Goal: Information Seeking & Learning: Learn about a topic

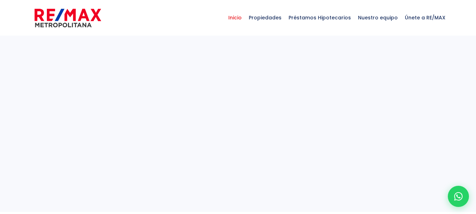
select select
click at [270, 17] on span "Propiedades" at bounding box center [265, 17] width 40 height 21
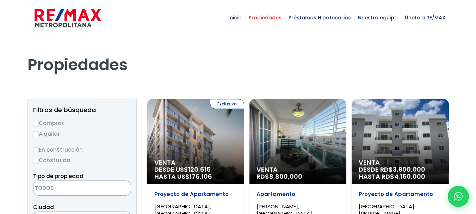
select select
click at [36, 134] on input "Alquilar" at bounding box center [36, 134] width 6 height 6
radio input "true"
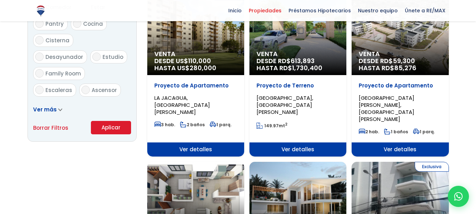
scroll to position [439, 0]
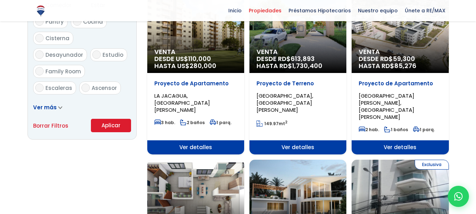
click at [109, 123] on button "Aplicar" at bounding box center [111, 125] width 40 height 13
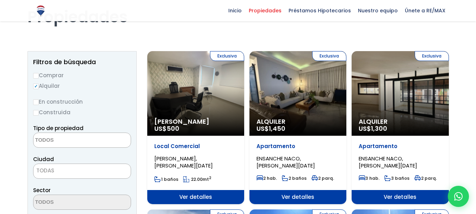
scroll to position [50, 0]
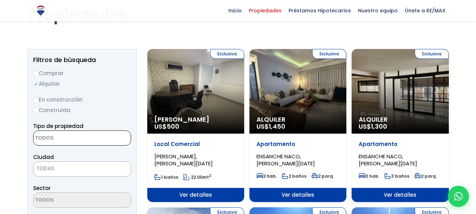
click at [94, 138] on textarea "Search" at bounding box center [67, 138] width 68 height 15
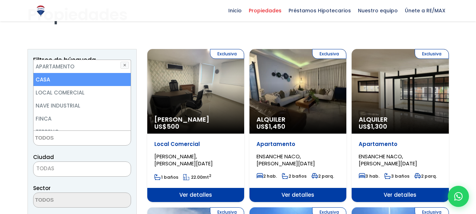
click at [51, 81] on li "CASA" at bounding box center [81, 79] width 97 height 13
select select "house"
click at [72, 79] on li "CASA" at bounding box center [81, 79] width 97 height 13
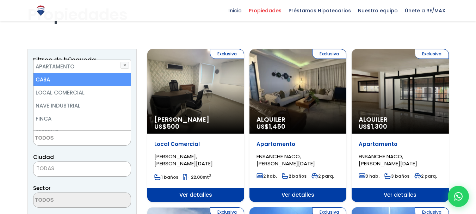
select select "house"
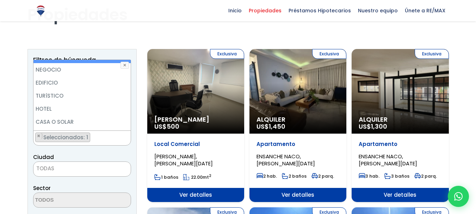
scroll to position [89, 0]
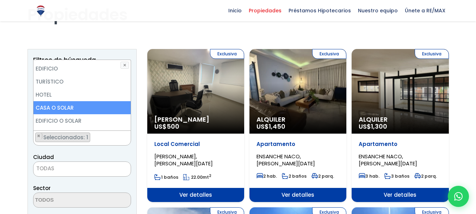
click at [78, 111] on li "CASA O SOLAR" at bounding box center [81, 107] width 97 height 13
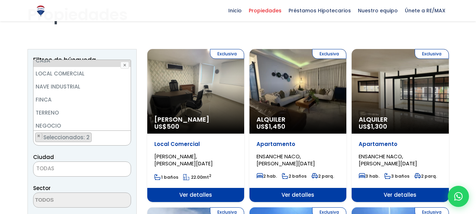
scroll to position [29, 0]
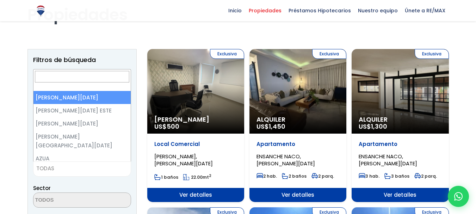
click at [106, 165] on span "TODAS" at bounding box center [81, 168] width 97 height 10
select select "1"
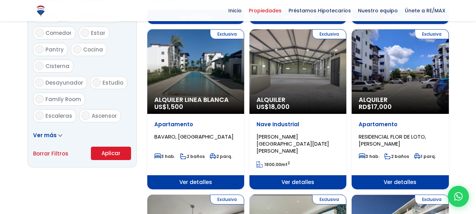
scroll to position [413, 0]
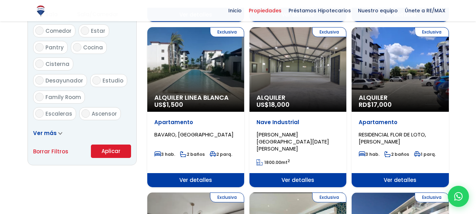
click at [111, 149] on button "Aplicar" at bounding box center [111, 150] width 40 height 13
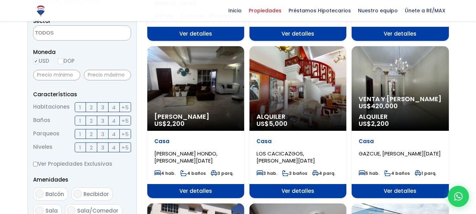
scroll to position [223, 0]
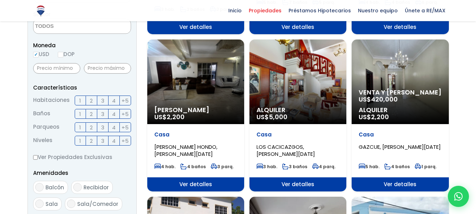
click at [398, 178] on span "Ver detalles" at bounding box center [400, 184] width 97 height 14
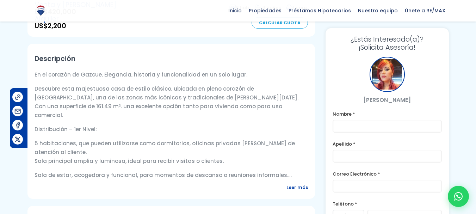
scroll to position [221, 0]
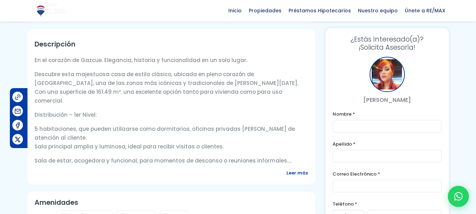
click at [298, 173] on span "Leer más" at bounding box center [296, 172] width 21 height 9
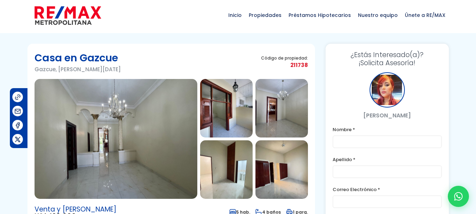
scroll to position [0, 0]
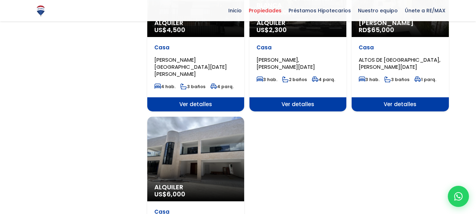
scroll to position [834, 0]
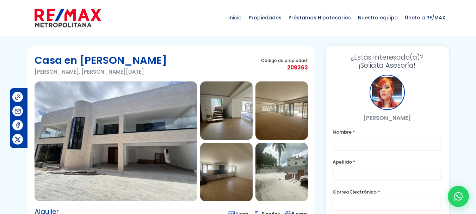
click at [288, 125] on img at bounding box center [281, 110] width 52 height 58
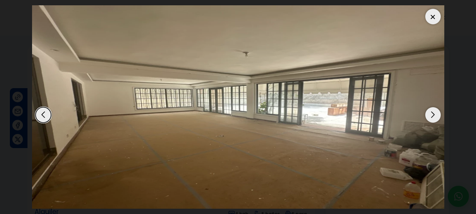
click at [433, 116] on div "Next slide" at bounding box center [433, 115] width 16 height 16
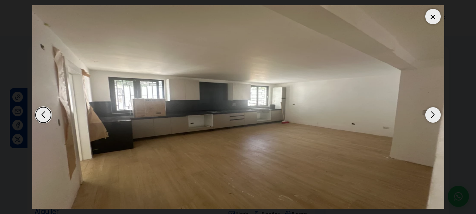
click at [433, 116] on div "Next slide" at bounding box center [433, 115] width 16 height 16
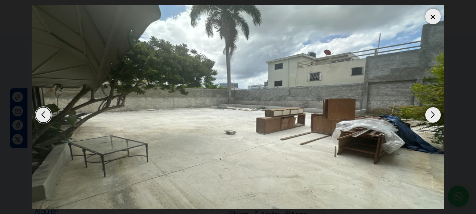
click at [433, 116] on div "Next slide" at bounding box center [433, 115] width 16 height 16
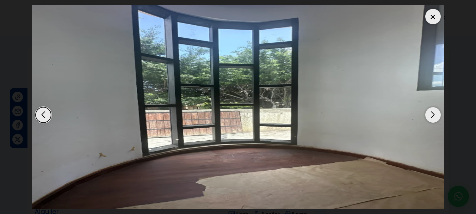
click at [433, 116] on div "Next slide" at bounding box center [433, 115] width 16 height 16
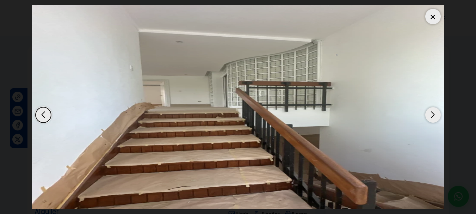
click at [433, 116] on div "Next slide" at bounding box center [433, 115] width 16 height 16
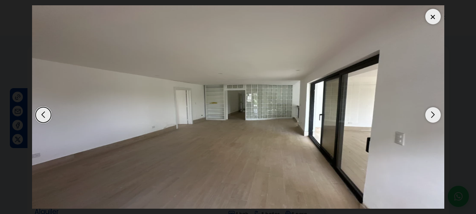
click at [433, 116] on div "Next slide" at bounding box center [433, 115] width 16 height 16
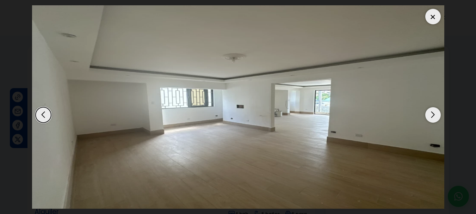
click at [433, 116] on div "Next slide" at bounding box center [433, 115] width 16 height 16
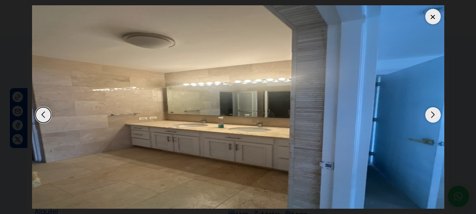
click at [433, 116] on div "Next slide" at bounding box center [433, 115] width 16 height 16
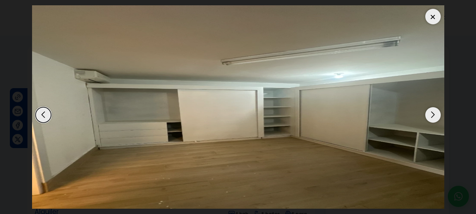
click at [433, 116] on div "Next slide" at bounding box center [433, 115] width 16 height 16
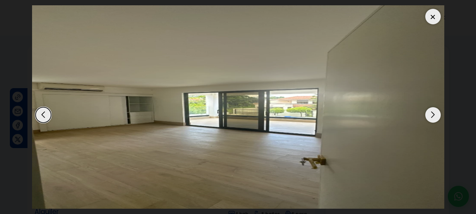
click at [433, 116] on div "Next slide" at bounding box center [433, 115] width 16 height 16
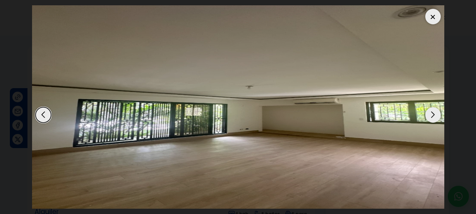
click at [433, 116] on div "Next slide" at bounding box center [433, 115] width 16 height 16
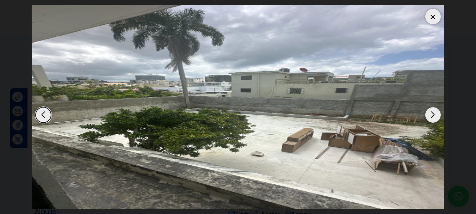
click at [433, 116] on div "Next slide" at bounding box center [433, 115] width 16 height 16
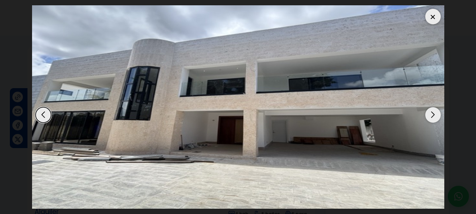
click at [433, 17] on div at bounding box center [433, 17] width 16 height 16
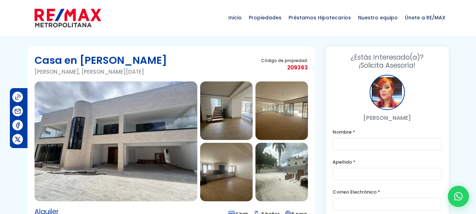
drag, startPoint x: 288, startPoint y: 66, endPoint x: 309, endPoint y: 68, distance: 20.8
click at [309, 68] on section "Casa en Julieta Morales Julieta Morales, Santo Domingo De Guzmán Código de prop…" at bounding box center [170, 137] width 287 height 183
copy span "209363"
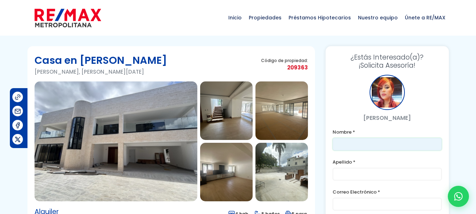
click at [350, 144] on input "text" at bounding box center [387, 144] width 109 height 13
type input "[PERSON_NAME]"
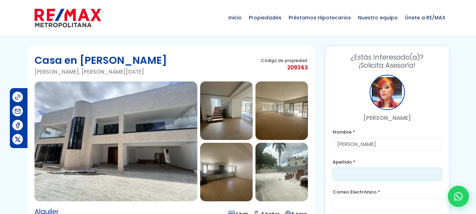
click at [346, 174] on input "text" at bounding box center [387, 174] width 109 height 13
type input "[PERSON_NAME]"
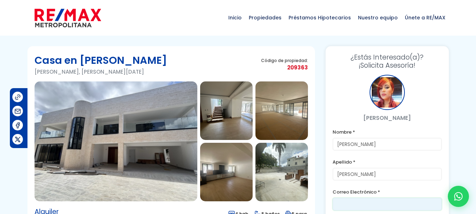
click at [345, 204] on input "email" at bounding box center [387, 204] width 109 height 13
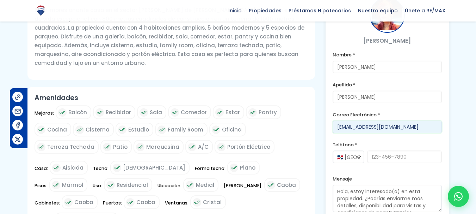
scroll to position [261, 0]
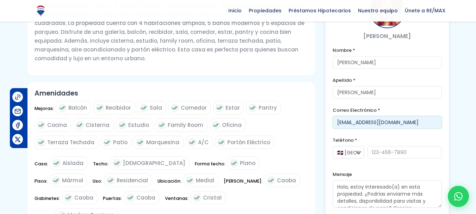
type input "[EMAIL_ADDRESS][DOMAIN_NAME]"
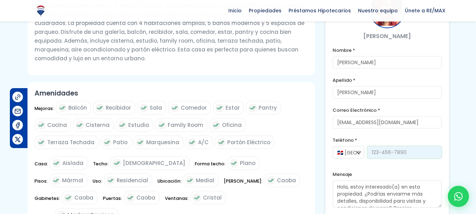
click at [379, 146] on input "tel" at bounding box center [404, 152] width 75 height 13
type input "8494589822"
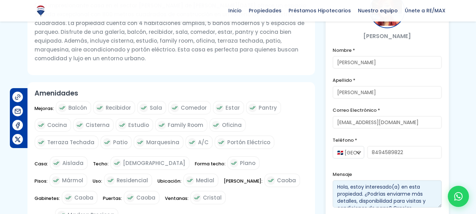
scroll to position [7, 0]
click at [422, 187] on textarea "Hola, estoy interesado(a) en esta propiedad. ¿Podrías enviarme más detalles, di…" at bounding box center [387, 193] width 109 height 27
paste textarea "209363"
click at [413, 182] on textarea "Hola, estoy interesado(a) en esta propiedad. ¿Podrías enviarme más detalles, di…" at bounding box center [387, 193] width 109 height 27
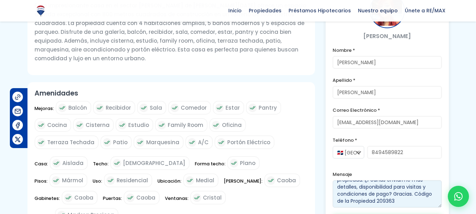
type textarea "Hola, estoy interesado(a) en esta propiedad. ¿Podrías enviarme más detalles, di…"
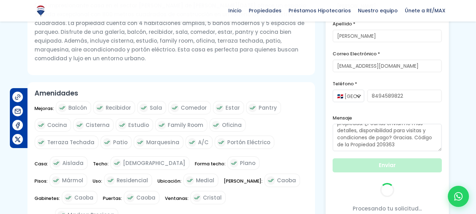
scroll to position [7, 0]
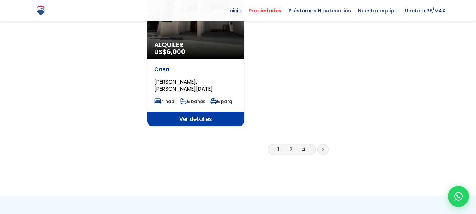
scroll to position [925, 0]
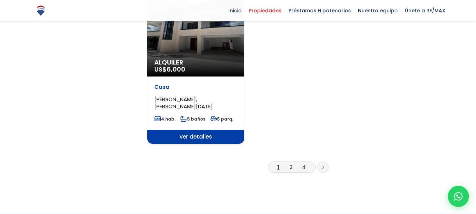
click at [323, 165] on icon at bounding box center [323, 167] width 2 height 4
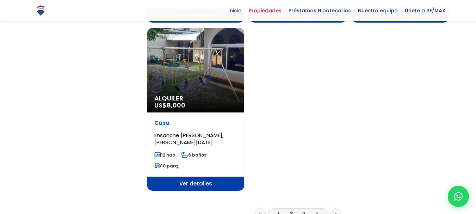
scroll to position [935, 0]
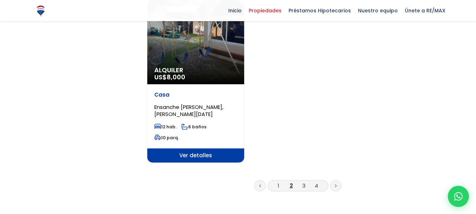
click at [193, 148] on span "Ver detalles" at bounding box center [195, 155] width 97 height 14
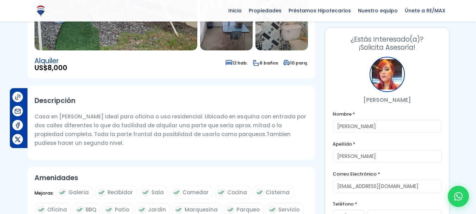
scroll to position [179, 0]
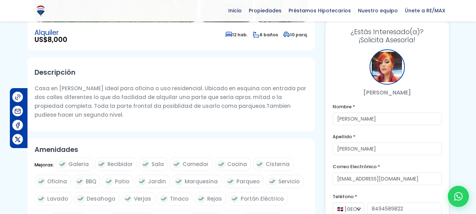
drag, startPoint x: 473, startPoint y: 64, endPoint x: 473, endPoint y: 60, distance: 4.6
click at [473, 60] on div at bounding box center [238, 90] width 476 height 446
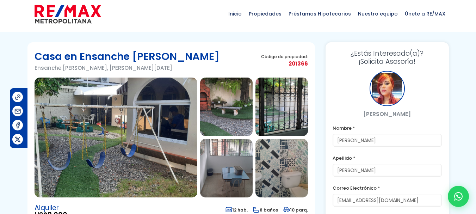
scroll to position [1, 0]
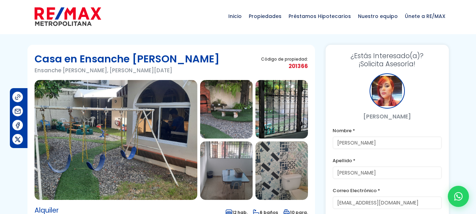
click at [156, 159] on img at bounding box center [116, 140] width 163 height 120
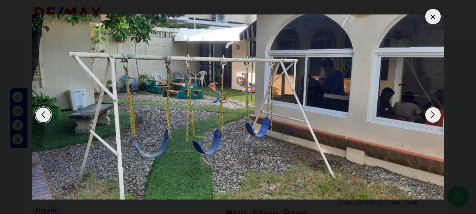
click at [434, 115] on div "Next slide" at bounding box center [433, 115] width 16 height 16
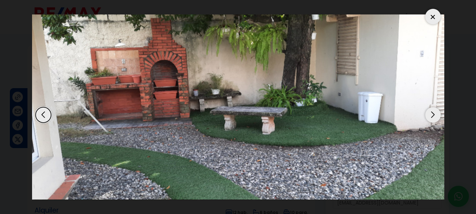
click at [434, 115] on div "Next slide" at bounding box center [433, 115] width 16 height 16
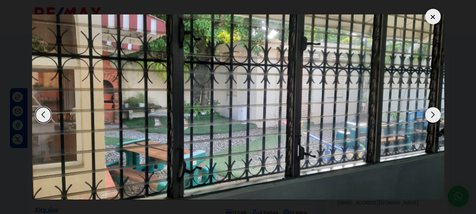
click at [434, 115] on div "Next slide" at bounding box center [433, 115] width 16 height 16
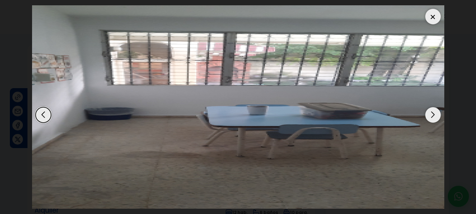
click at [434, 115] on div "Next slide" at bounding box center [433, 115] width 16 height 16
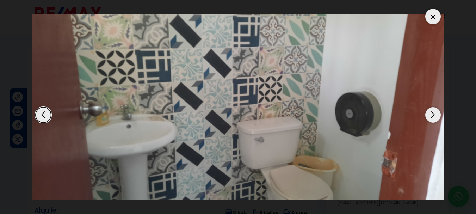
click at [434, 115] on div "Next slide" at bounding box center [433, 115] width 16 height 16
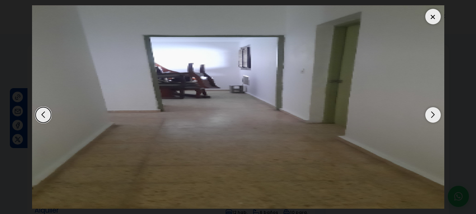
click at [434, 115] on div "Next slide" at bounding box center [433, 115] width 16 height 16
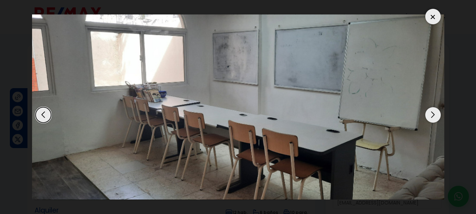
click at [434, 115] on div "Next slide" at bounding box center [433, 115] width 16 height 16
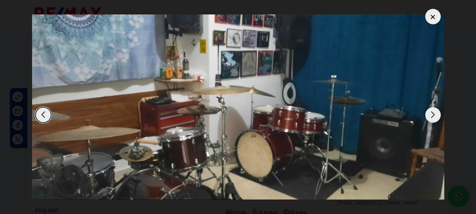
click at [434, 115] on div "Next slide" at bounding box center [433, 115] width 16 height 16
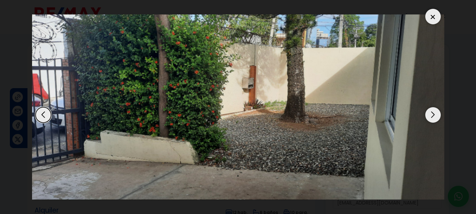
click at [434, 115] on div "Next slide" at bounding box center [433, 115] width 16 height 16
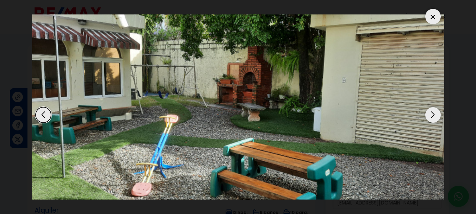
click at [434, 115] on div "Next slide" at bounding box center [433, 115] width 16 height 16
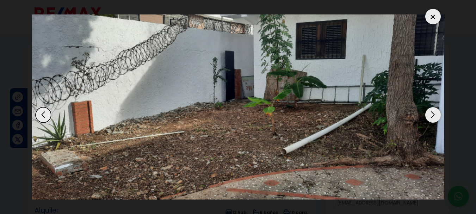
click at [434, 115] on div "Next slide" at bounding box center [433, 115] width 16 height 16
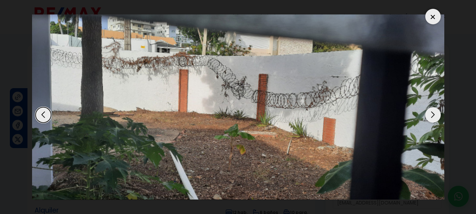
click at [434, 115] on div "Next slide" at bounding box center [433, 115] width 16 height 16
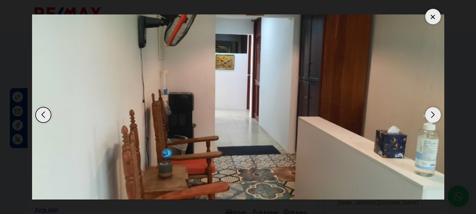
click at [434, 115] on div "Next slide" at bounding box center [433, 115] width 16 height 16
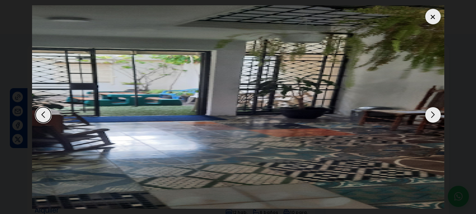
click at [434, 115] on div "Next slide" at bounding box center [433, 115] width 16 height 16
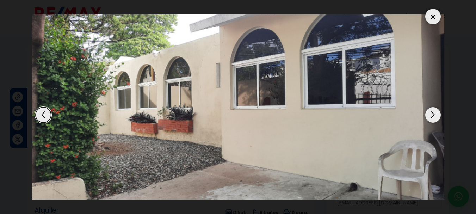
click at [434, 115] on div "Next slide" at bounding box center [433, 115] width 16 height 16
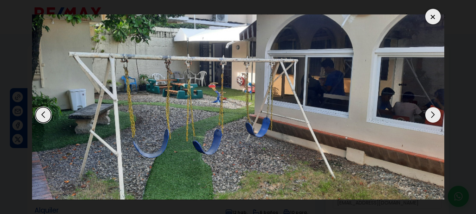
click at [434, 115] on div "Next slide" at bounding box center [433, 115] width 16 height 16
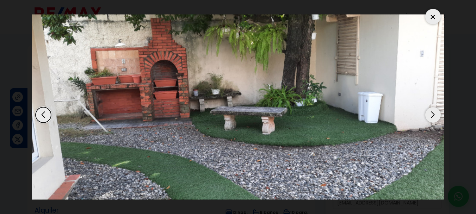
click at [434, 115] on div "Next slide" at bounding box center [433, 115] width 16 height 16
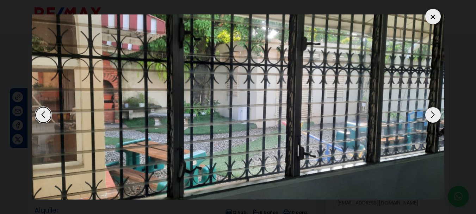
click at [434, 115] on div "Next slide" at bounding box center [433, 115] width 16 height 16
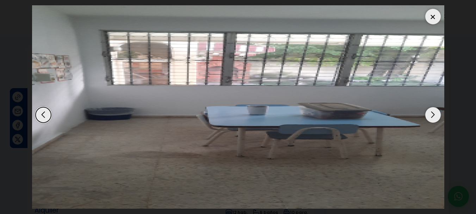
click at [431, 16] on div at bounding box center [433, 17] width 16 height 16
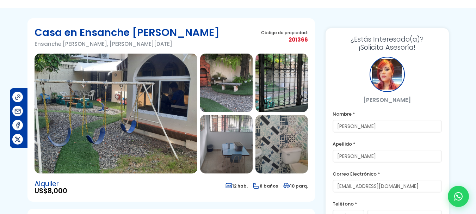
scroll to position [0, 0]
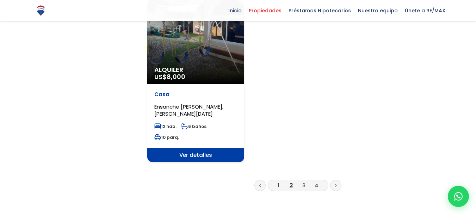
scroll to position [935, 0]
click at [304, 182] on link "3" at bounding box center [303, 185] width 3 height 7
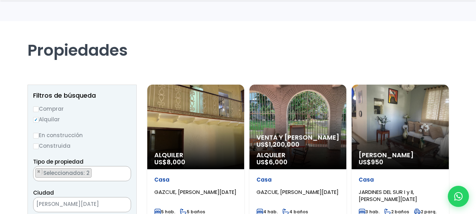
scroll to position [42, 0]
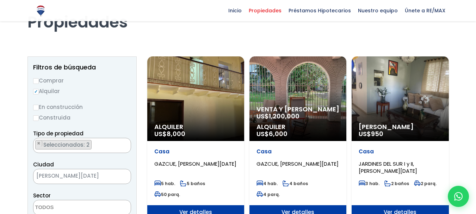
click at [192, 112] on div "Alquiler US$ 8,000" at bounding box center [195, 98] width 97 height 85
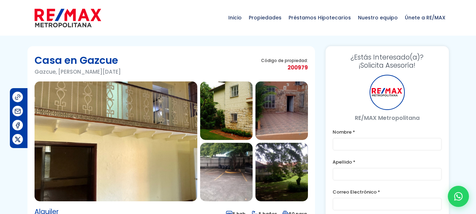
type input "[PERSON_NAME]"
type input "[EMAIL_ADDRESS][DOMAIN_NAME]"
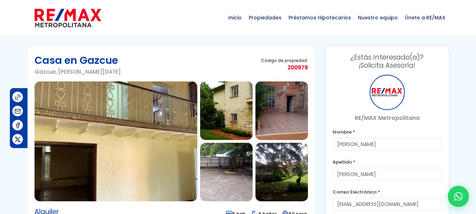
type input "8494589822"
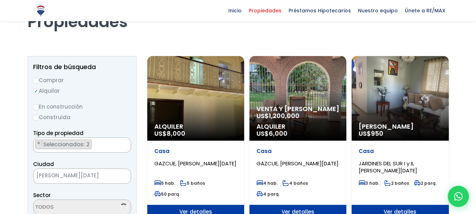
scroll to position [42, 0]
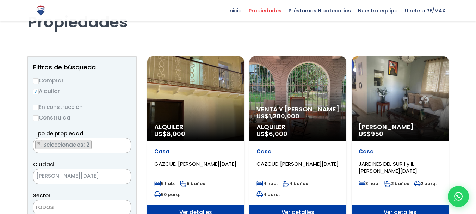
click at [304, 117] on p "Venta y Alquiler US$ 1,200,000" at bounding box center [297, 113] width 83 height 14
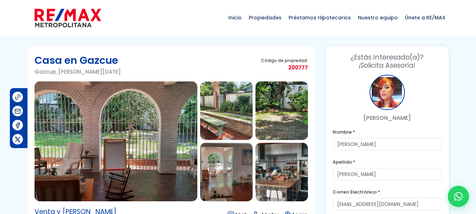
click at [111, 161] on img at bounding box center [116, 141] width 163 height 120
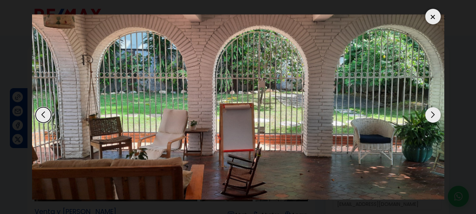
click at [434, 116] on div "Next slide" at bounding box center [433, 115] width 16 height 16
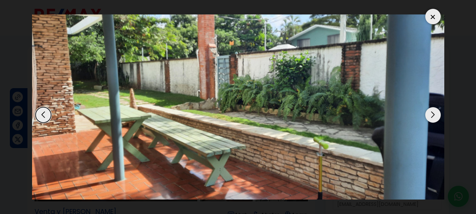
click at [434, 116] on div "Next slide" at bounding box center [433, 115] width 16 height 16
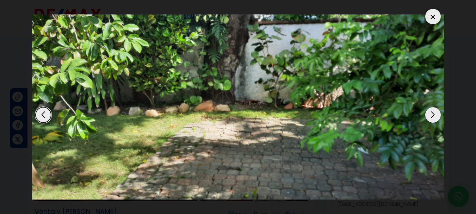
click at [434, 116] on div "Next slide" at bounding box center [433, 115] width 16 height 16
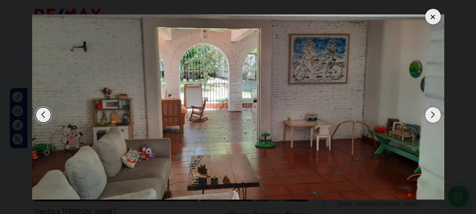
click at [434, 116] on div "Next slide" at bounding box center [433, 115] width 16 height 16
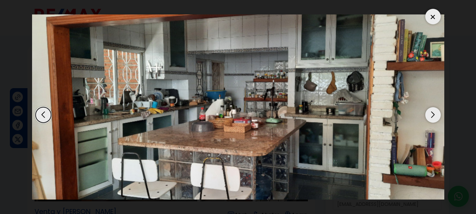
click at [434, 116] on div "Next slide" at bounding box center [433, 115] width 16 height 16
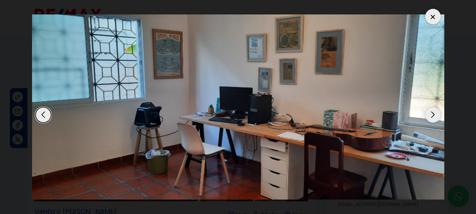
click at [434, 116] on div "Next slide" at bounding box center [433, 115] width 16 height 16
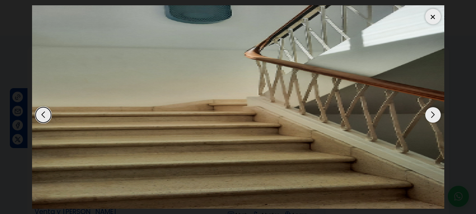
click at [434, 116] on div "Next slide" at bounding box center [433, 115] width 16 height 16
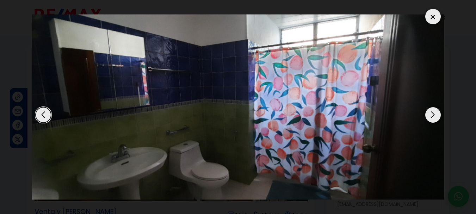
click at [434, 116] on div "Next slide" at bounding box center [433, 115] width 16 height 16
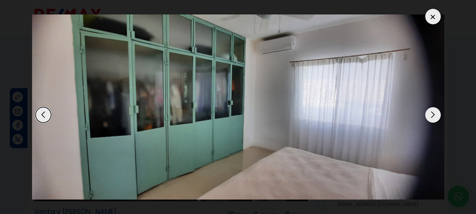
click at [434, 116] on div "Next slide" at bounding box center [433, 115] width 16 height 16
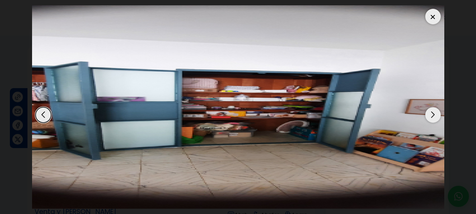
click at [434, 116] on div "Next slide" at bounding box center [433, 115] width 16 height 16
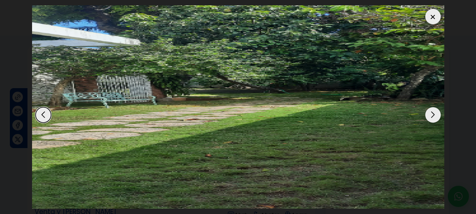
click at [434, 116] on div "Next slide" at bounding box center [433, 115] width 16 height 16
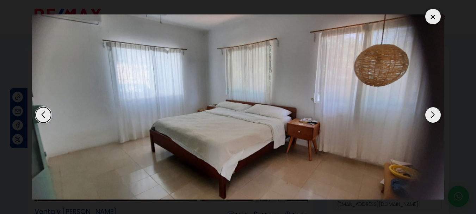
click at [434, 116] on div "Next slide" at bounding box center [433, 115] width 16 height 16
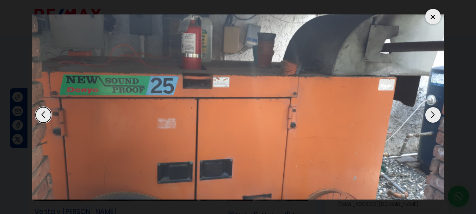
click at [434, 116] on div "Next slide" at bounding box center [433, 115] width 16 height 16
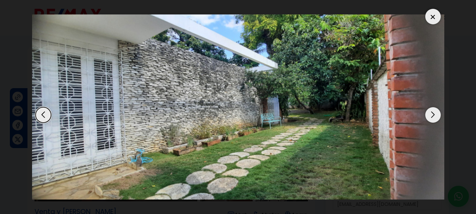
click at [434, 116] on div "Next slide" at bounding box center [433, 115] width 16 height 16
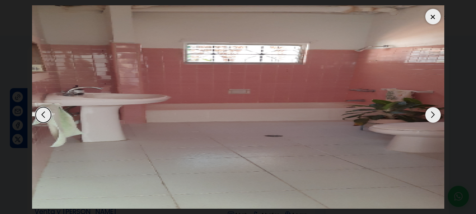
click at [434, 116] on div "Next slide" at bounding box center [433, 115] width 16 height 16
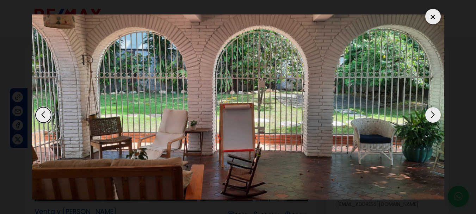
click at [434, 116] on div "Next slide" at bounding box center [433, 115] width 16 height 16
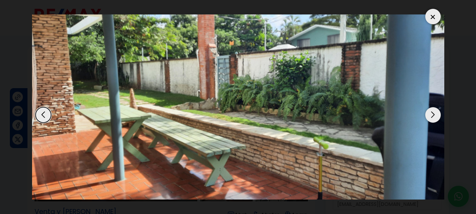
click at [431, 17] on div at bounding box center [433, 17] width 16 height 16
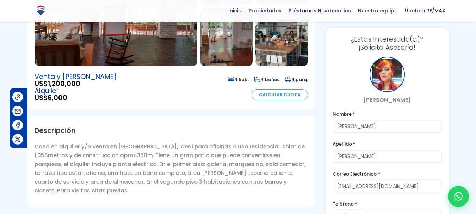
scroll to position [146, 0]
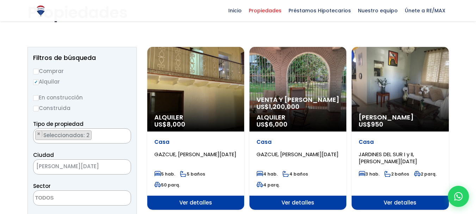
scroll to position [42, 0]
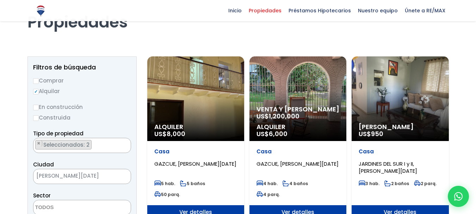
click at [192, 114] on div "Alquiler US$ 8,000" at bounding box center [195, 98] width 97 height 85
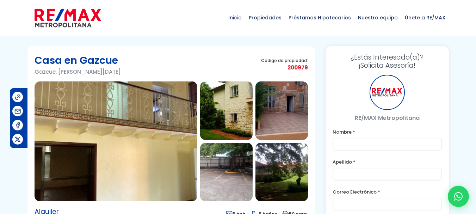
type input "[PERSON_NAME]"
type input "[EMAIL_ADDRESS][DOMAIN_NAME]"
type input "8494589822"
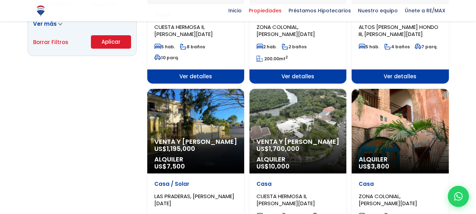
scroll to position [555, 0]
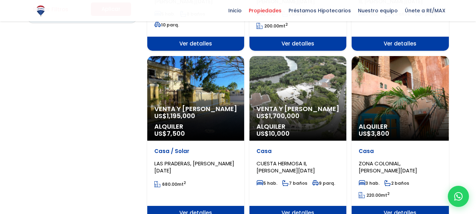
click at [287, 111] on span "1,700,000" at bounding box center [284, 115] width 31 height 9
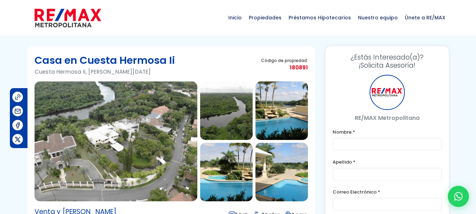
type input "[PERSON_NAME]"
type input "[EMAIL_ADDRESS][DOMAIN_NAME]"
type input "8494589822"
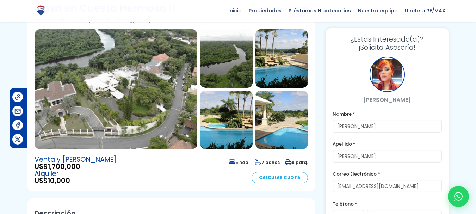
scroll to position [42, 0]
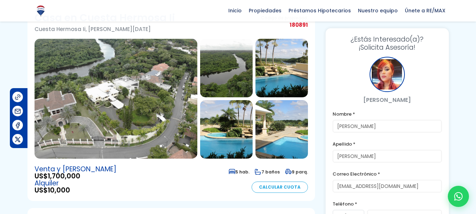
click at [146, 103] on img at bounding box center [116, 99] width 163 height 120
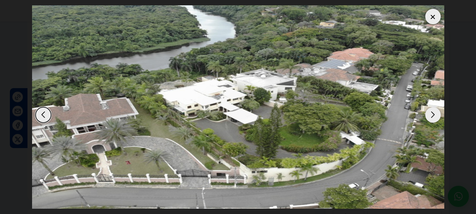
click at [431, 115] on div "Next slide" at bounding box center [433, 115] width 16 height 16
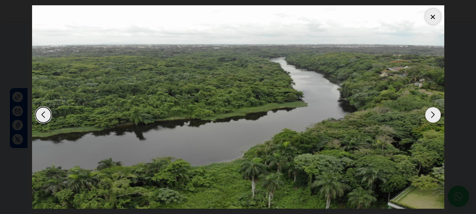
click at [431, 115] on div "Next slide" at bounding box center [433, 115] width 16 height 16
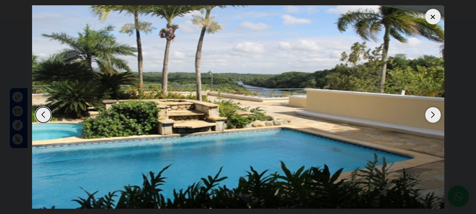
click at [431, 115] on div "Next slide" at bounding box center [433, 115] width 16 height 16
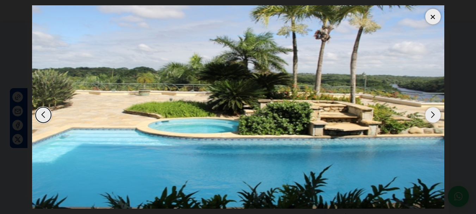
click at [431, 115] on div "Next slide" at bounding box center [433, 115] width 16 height 16
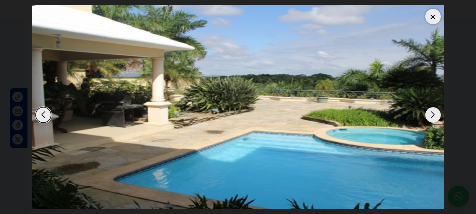
click at [431, 115] on div "Next slide" at bounding box center [433, 115] width 16 height 16
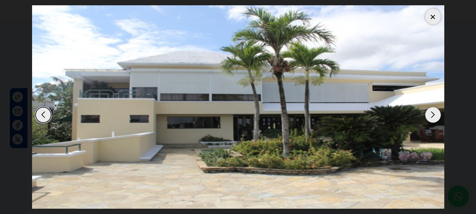
click at [431, 115] on div "Next slide" at bounding box center [433, 115] width 16 height 16
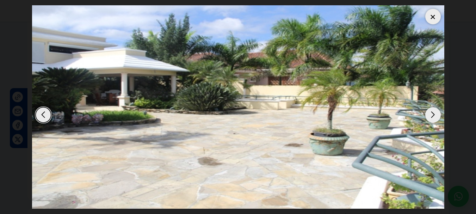
click at [431, 115] on div "Next slide" at bounding box center [433, 115] width 16 height 16
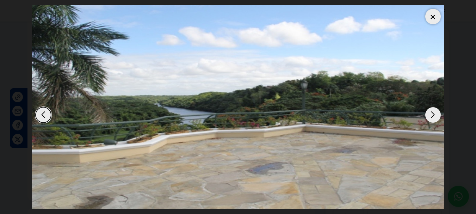
click at [431, 115] on div "Next slide" at bounding box center [433, 115] width 16 height 16
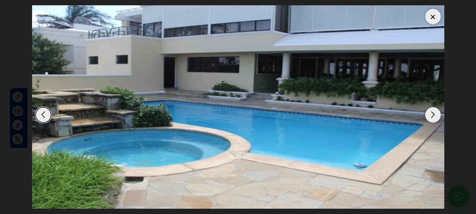
click at [431, 115] on div "Next slide" at bounding box center [433, 115] width 16 height 16
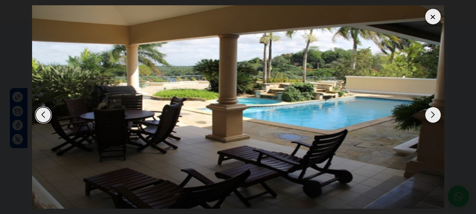
click at [431, 115] on div "Next slide" at bounding box center [433, 115] width 16 height 16
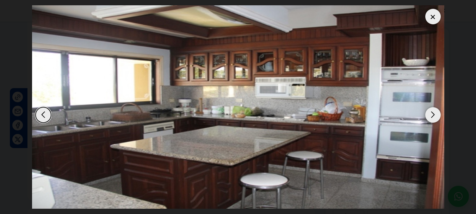
click at [431, 115] on div "Next slide" at bounding box center [433, 115] width 16 height 16
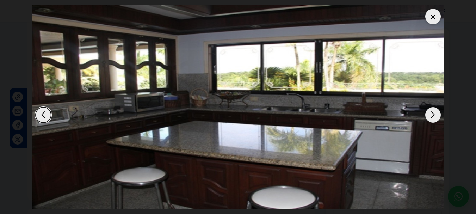
click at [431, 115] on div "Next slide" at bounding box center [433, 115] width 16 height 16
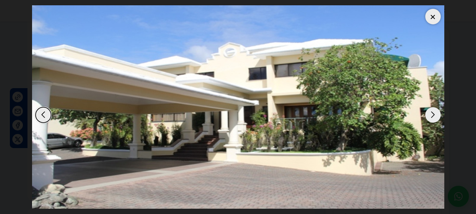
click at [431, 115] on div "Next slide" at bounding box center [433, 115] width 16 height 16
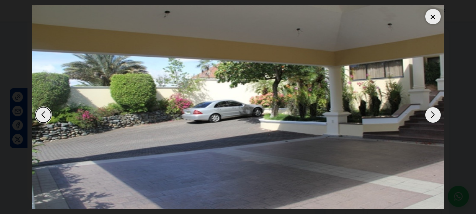
click at [431, 115] on div "Next slide" at bounding box center [433, 115] width 16 height 16
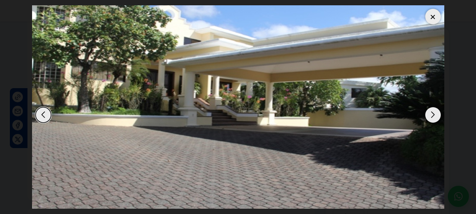
click at [431, 115] on div "Next slide" at bounding box center [433, 115] width 16 height 16
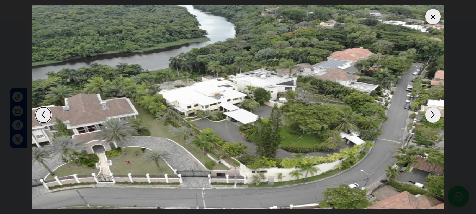
click at [431, 115] on div "Next slide" at bounding box center [433, 115] width 16 height 16
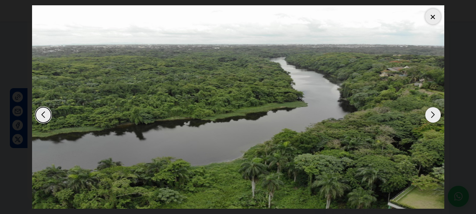
click at [432, 16] on div at bounding box center [433, 17] width 16 height 16
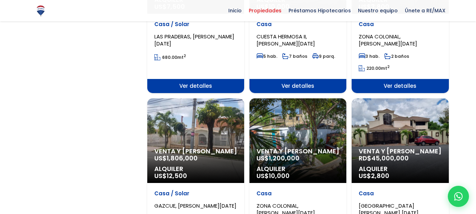
scroll to position [729, 0]
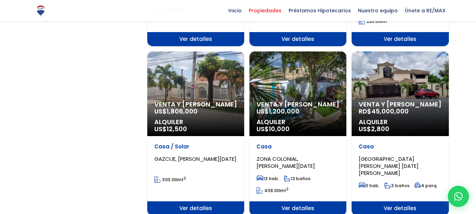
click at [286, 101] on span "Venta y [PERSON_NAME]" at bounding box center [297, 104] width 83 height 7
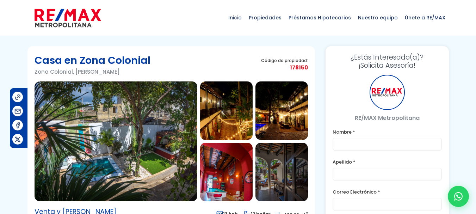
type input "[PERSON_NAME]"
type input "[EMAIL_ADDRESS][DOMAIN_NAME]"
type input "8494589822"
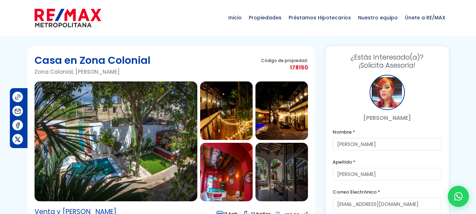
click at [146, 126] on img at bounding box center [116, 141] width 163 height 120
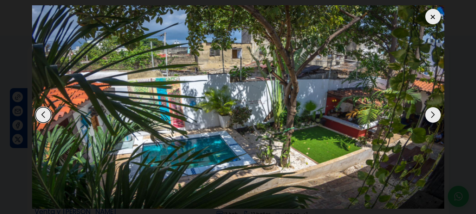
click at [432, 116] on div "Next slide" at bounding box center [433, 115] width 16 height 16
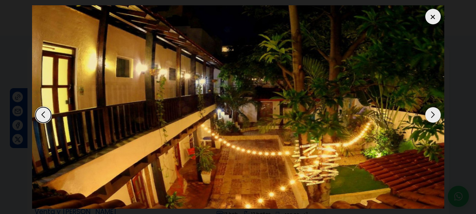
click at [432, 116] on div "Next slide" at bounding box center [433, 115] width 16 height 16
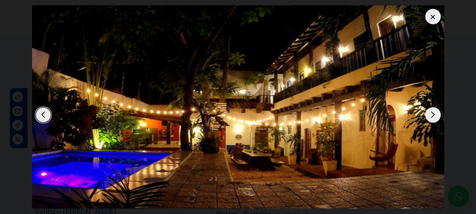
click at [432, 116] on div "Next slide" at bounding box center [433, 115] width 16 height 16
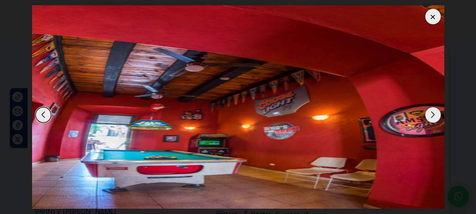
click at [432, 116] on div "Next slide" at bounding box center [433, 115] width 16 height 16
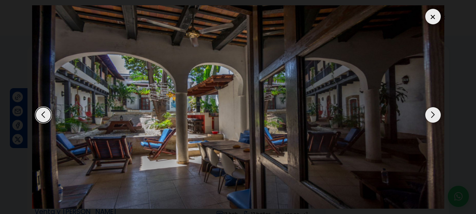
click at [432, 116] on div "Next slide" at bounding box center [433, 115] width 16 height 16
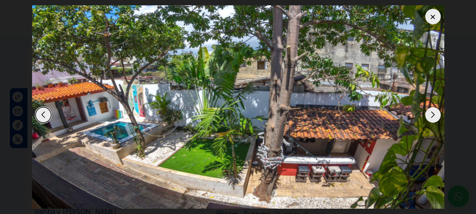
click at [432, 116] on div "Next slide" at bounding box center [433, 115] width 16 height 16
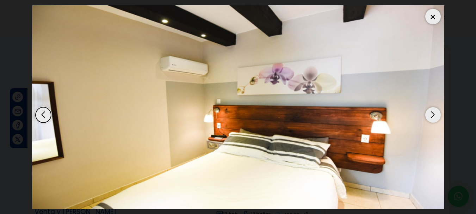
click at [432, 116] on div "Next slide" at bounding box center [433, 115] width 16 height 16
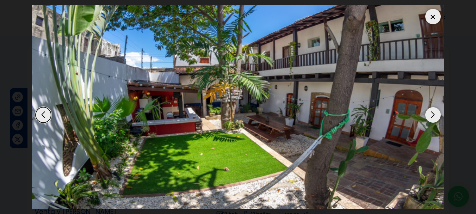
click at [432, 116] on div "Next slide" at bounding box center [433, 115] width 16 height 16
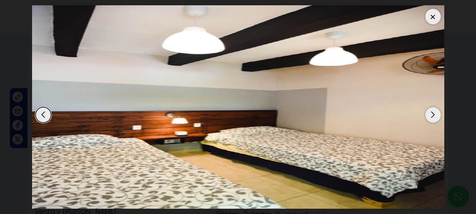
click at [432, 116] on div "Next slide" at bounding box center [433, 115] width 16 height 16
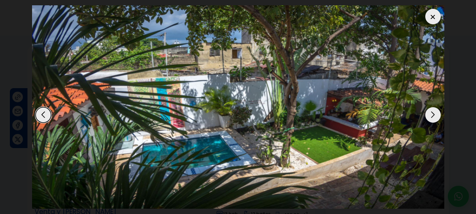
click at [432, 116] on div "Next slide" at bounding box center [433, 115] width 16 height 16
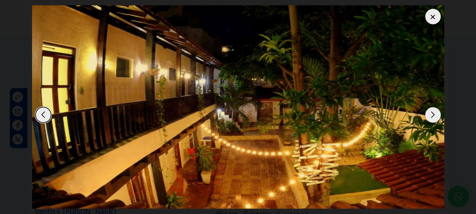
click at [432, 116] on div "Next slide" at bounding box center [433, 115] width 16 height 16
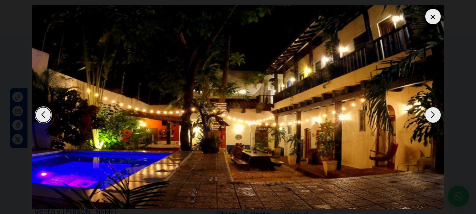
click at [430, 19] on div at bounding box center [433, 17] width 16 height 16
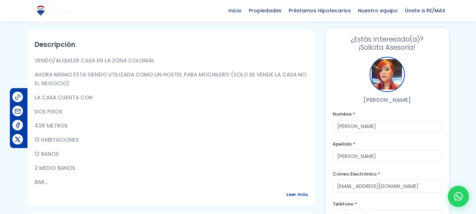
scroll to position [225, 0]
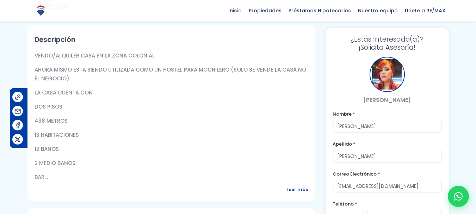
click at [298, 189] on span "Leer más" at bounding box center [296, 189] width 21 height 9
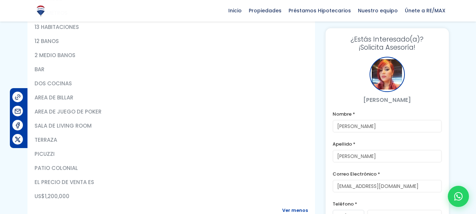
scroll to position [357, 0]
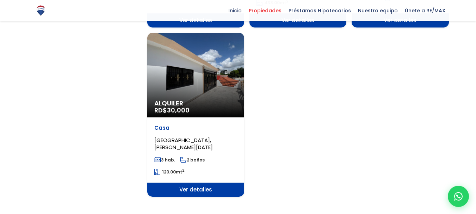
scroll to position [902, 0]
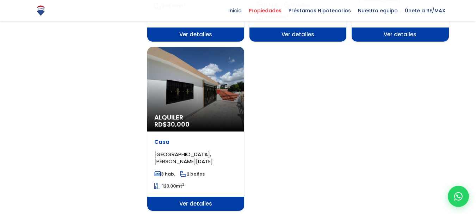
click at [183, 94] on div "Alquiler RD$ 30,000" at bounding box center [195, 89] width 97 height 85
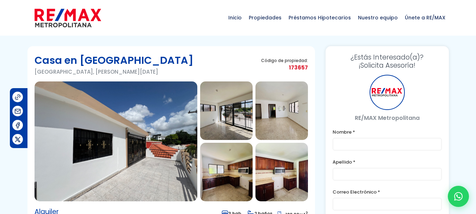
type input "[PERSON_NAME]"
type input "[EMAIL_ADDRESS][DOMAIN_NAME]"
type input "8494589822"
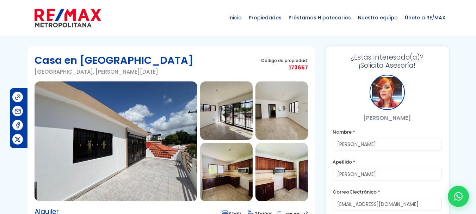
click at [149, 150] on img at bounding box center [116, 141] width 163 height 120
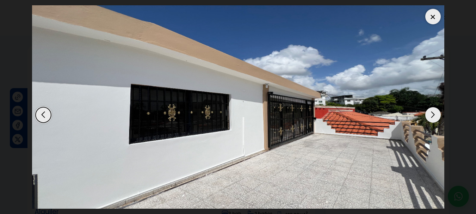
click at [433, 115] on div "Next slide" at bounding box center [433, 115] width 16 height 16
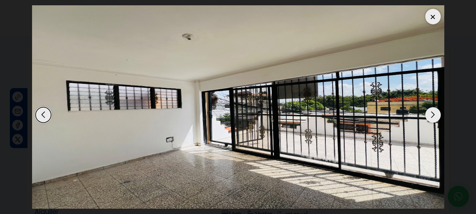
click at [433, 115] on div "Next slide" at bounding box center [433, 115] width 16 height 16
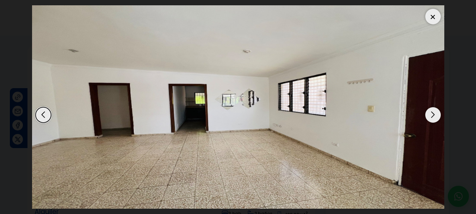
click at [433, 115] on div "Next slide" at bounding box center [433, 115] width 16 height 16
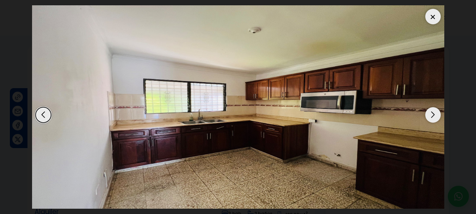
click at [433, 115] on div "Next slide" at bounding box center [433, 115] width 16 height 16
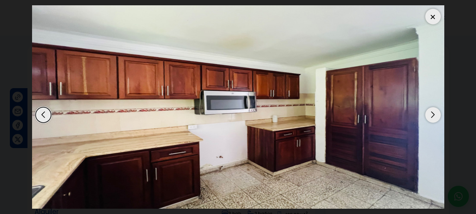
click at [433, 115] on div "Next slide" at bounding box center [433, 115] width 16 height 16
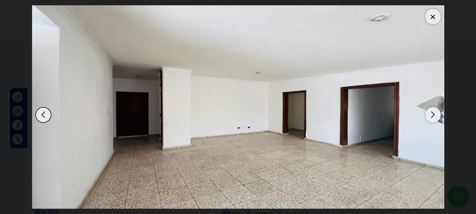
click at [433, 115] on div "Next slide" at bounding box center [433, 115] width 16 height 16
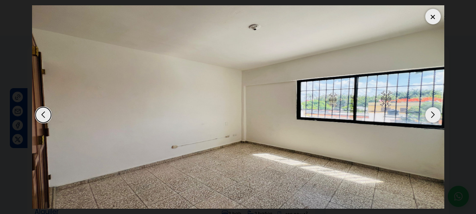
click at [433, 115] on div "Next slide" at bounding box center [433, 115] width 16 height 16
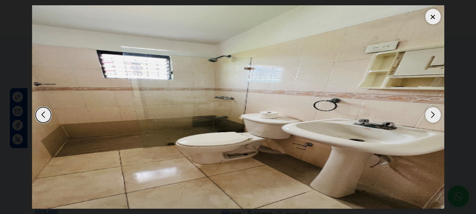
click at [433, 115] on div "Next slide" at bounding box center [433, 115] width 16 height 16
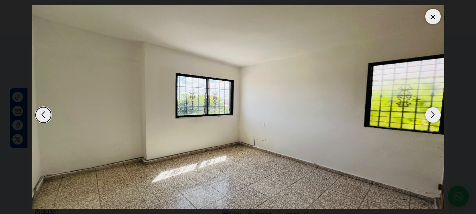
click at [433, 115] on div "Next slide" at bounding box center [433, 115] width 16 height 16
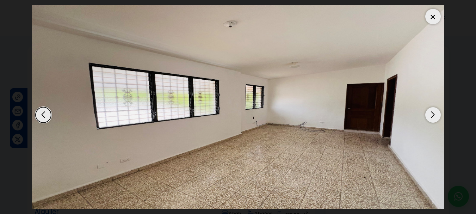
click at [433, 115] on div "Next slide" at bounding box center [433, 115] width 16 height 16
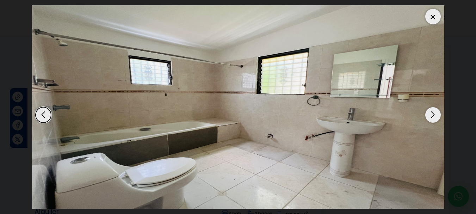
click at [433, 115] on div "Next slide" at bounding box center [433, 115] width 16 height 16
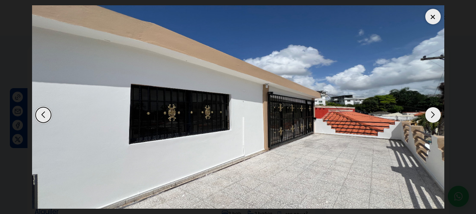
click at [433, 115] on div "Next slide" at bounding box center [433, 115] width 16 height 16
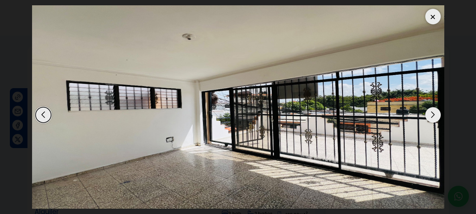
click at [437, 12] on div at bounding box center [433, 17] width 16 height 16
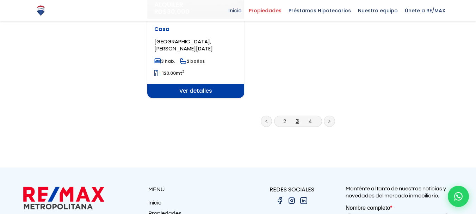
scroll to position [1020, 0]
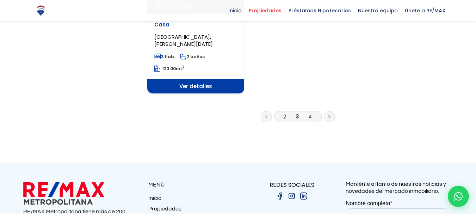
click at [329, 116] on icon at bounding box center [329, 117] width 1 height 2
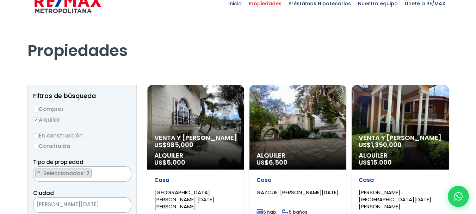
scroll to position [38, 0]
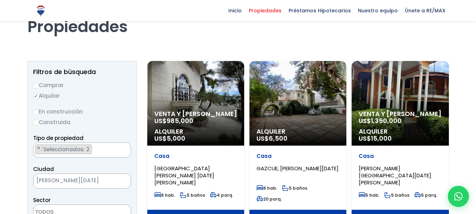
click at [307, 103] on div "Alquiler US$ 6,500" at bounding box center [297, 103] width 97 height 85
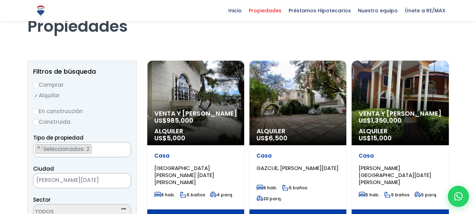
scroll to position [38, 0]
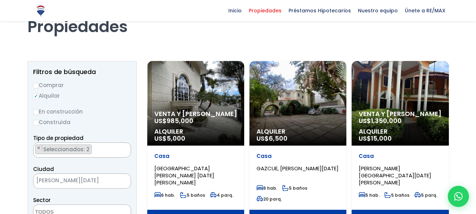
click at [194, 115] on span "Venta y Alquiler" at bounding box center [195, 113] width 83 height 7
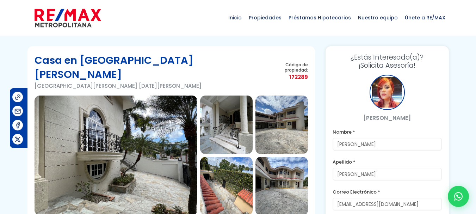
click at [141, 168] on img at bounding box center [116, 155] width 163 height 120
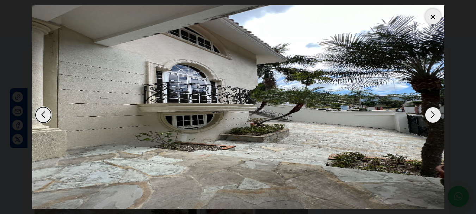
click at [432, 114] on div "Next slide" at bounding box center [433, 115] width 16 height 16
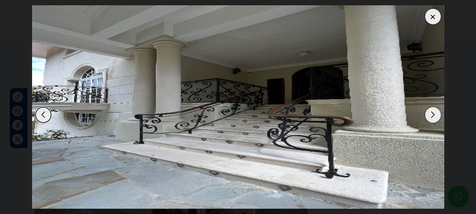
click at [432, 114] on div "Next slide" at bounding box center [433, 115] width 16 height 16
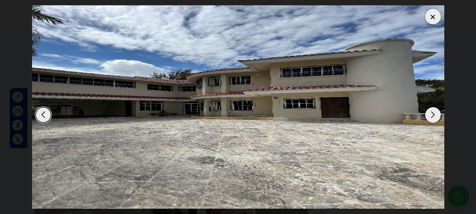
click at [432, 114] on div "Next slide" at bounding box center [433, 115] width 16 height 16
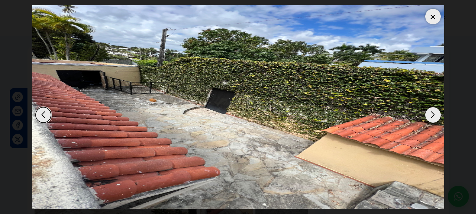
click at [432, 114] on div "Next slide" at bounding box center [433, 115] width 16 height 16
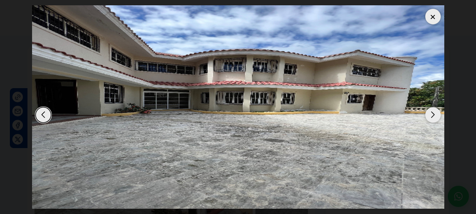
click at [432, 114] on div "Next slide" at bounding box center [433, 115] width 16 height 16
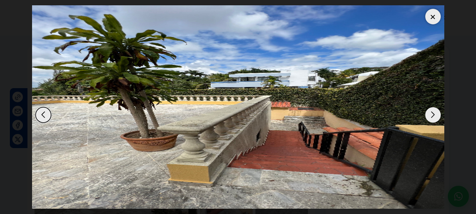
click at [432, 114] on div "Next slide" at bounding box center [433, 115] width 16 height 16
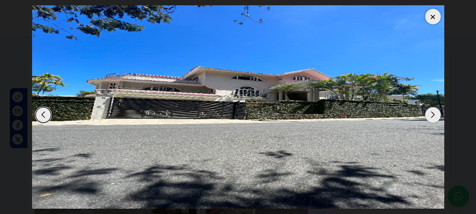
click at [432, 114] on div "Next slide" at bounding box center [433, 115] width 16 height 16
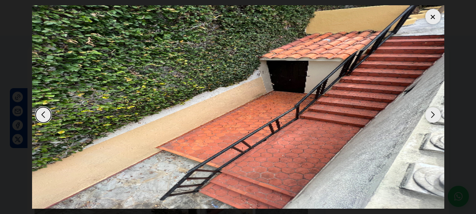
click at [432, 114] on div "Next slide" at bounding box center [433, 115] width 16 height 16
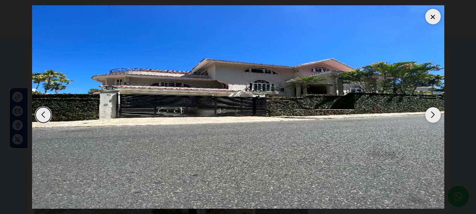
click at [432, 114] on div "Next slide" at bounding box center [433, 115] width 16 height 16
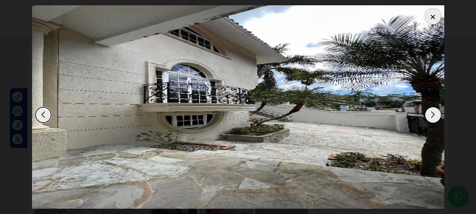
click at [432, 114] on div "Next slide" at bounding box center [433, 115] width 16 height 16
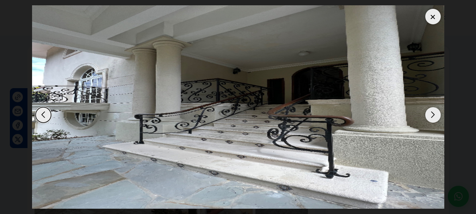
click at [432, 17] on div at bounding box center [433, 17] width 16 height 16
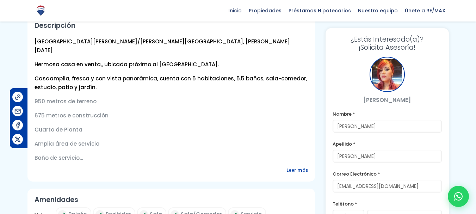
scroll to position [258, 0]
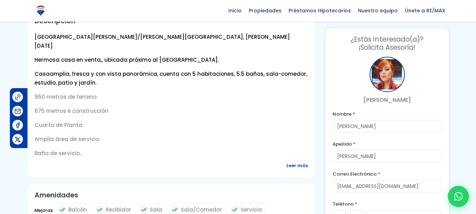
click at [297, 161] on span "Leer más" at bounding box center [296, 165] width 21 height 9
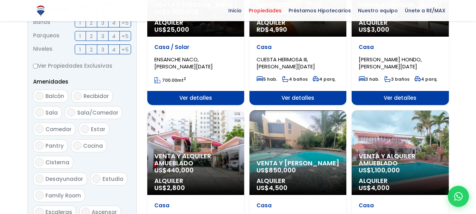
scroll to position [357, 0]
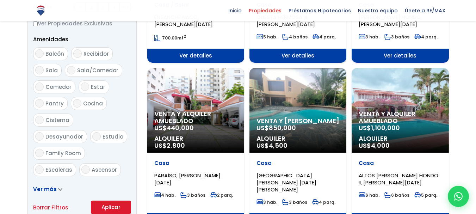
click at [393, 136] on span "Alquiler" at bounding box center [400, 138] width 83 height 7
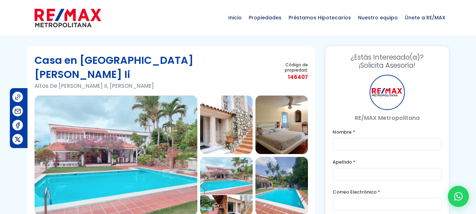
type input "[PERSON_NAME]"
type input "[EMAIL_ADDRESS][DOMAIN_NAME]"
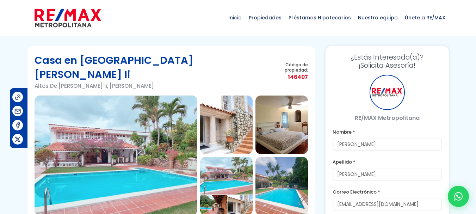
type input "8494589822"
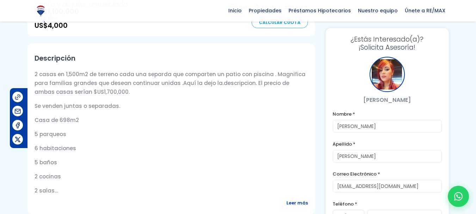
scroll to position [240, 0]
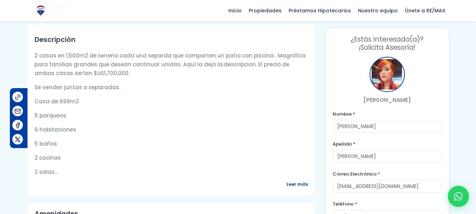
click at [302, 180] on span "Leer más" at bounding box center [296, 184] width 21 height 9
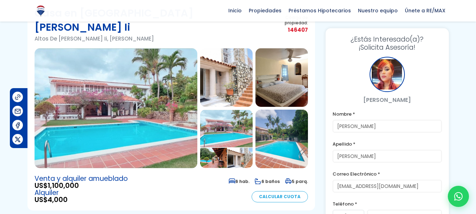
scroll to position [28, 0]
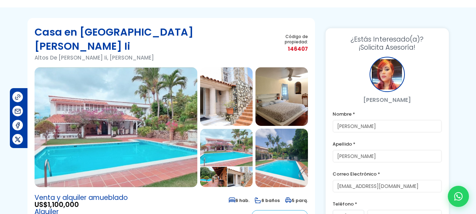
click at [134, 97] on img at bounding box center [116, 127] width 163 height 120
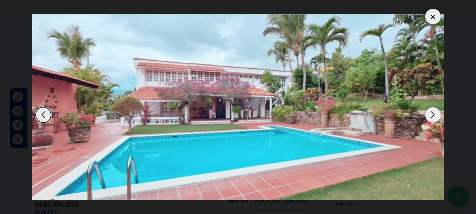
click at [433, 115] on div "Next slide" at bounding box center [433, 115] width 16 height 16
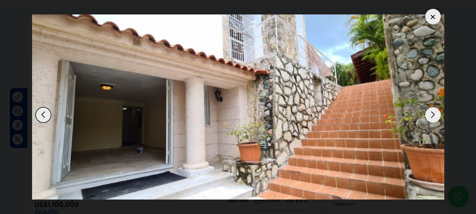
click at [433, 115] on div "Next slide" at bounding box center [433, 115] width 16 height 16
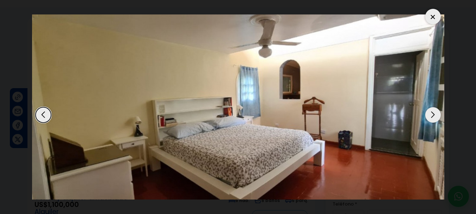
click at [433, 115] on div "Next slide" at bounding box center [433, 115] width 16 height 16
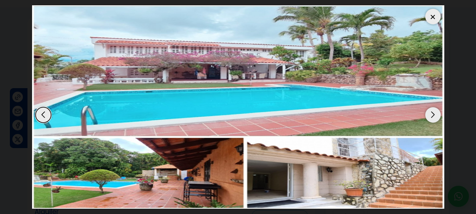
click at [433, 115] on div "Next slide" at bounding box center [433, 115] width 16 height 16
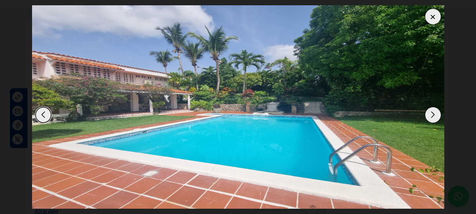
click at [433, 115] on div "Next slide" at bounding box center [433, 115] width 16 height 16
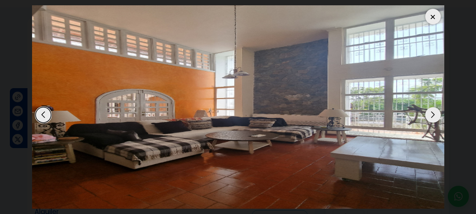
click at [433, 115] on div "Next slide" at bounding box center [433, 115] width 16 height 16
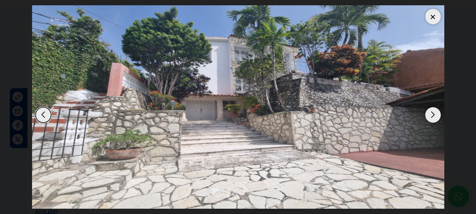
click at [433, 115] on div "Next slide" at bounding box center [433, 115] width 16 height 16
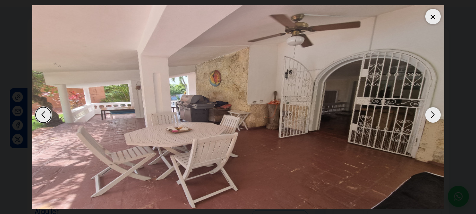
click at [433, 115] on div "Next slide" at bounding box center [433, 115] width 16 height 16
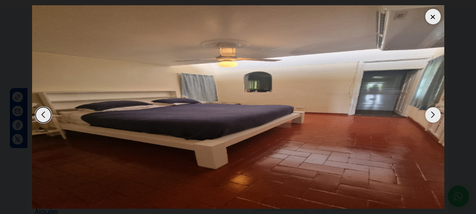
click at [433, 115] on div "Next slide" at bounding box center [433, 115] width 16 height 16
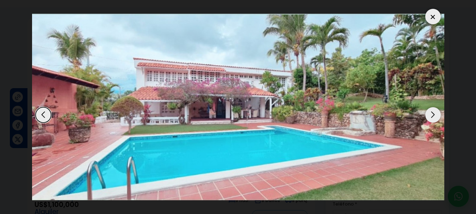
click at [433, 115] on div "Next slide" at bounding box center [433, 115] width 16 height 16
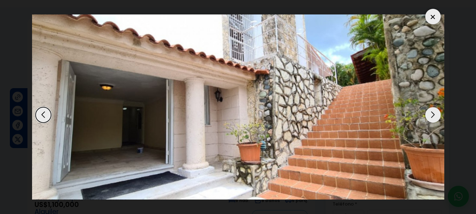
click at [433, 115] on div "Next slide" at bounding box center [433, 115] width 16 height 16
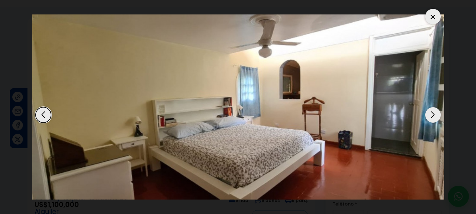
click at [434, 14] on div at bounding box center [433, 17] width 16 height 16
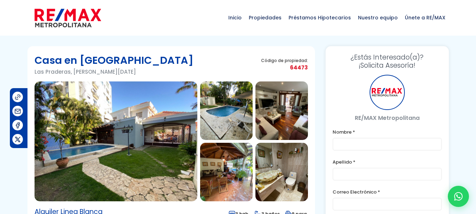
type input "[PERSON_NAME]"
type input "[EMAIL_ADDRESS][DOMAIN_NAME]"
type input "8494589822"
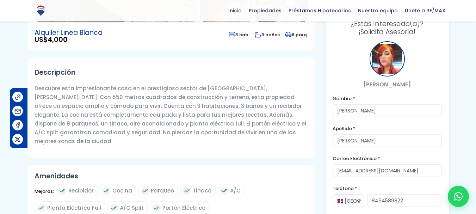
scroll to position [193, 0]
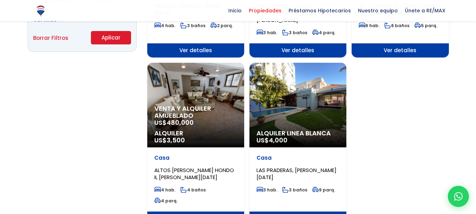
scroll to position [526, 0]
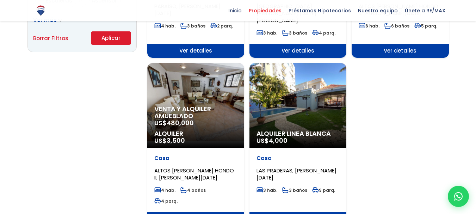
click at [173, 118] on span "480,000" at bounding box center [180, 122] width 27 height 9
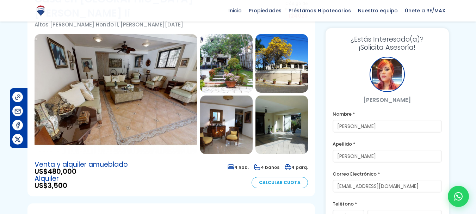
scroll to position [47, 0]
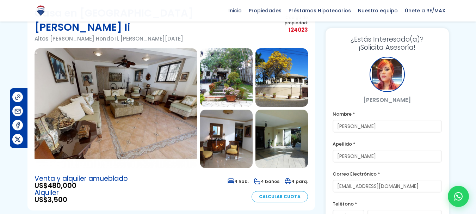
click at [163, 89] on img at bounding box center [116, 108] width 163 height 120
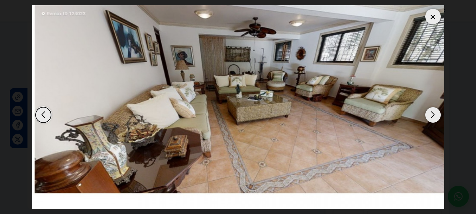
click at [432, 114] on div "Next slide" at bounding box center [433, 115] width 16 height 16
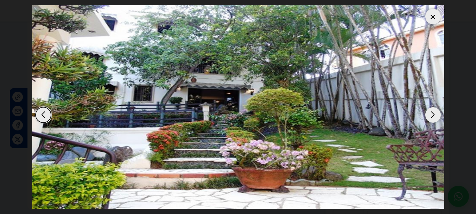
click at [432, 114] on div "Next slide" at bounding box center [433, 115] width 16 height 16
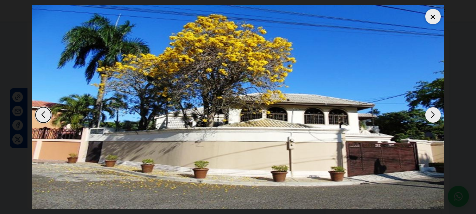
click at [432, 114] on div "Next slide" at bounding box center [433, 115] width 16 height 16
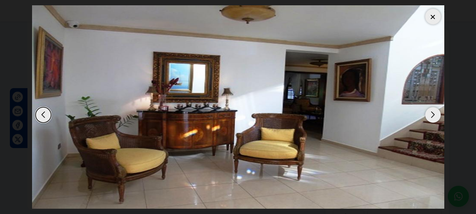
click at [432, 114] on div "Next slide" at bounding box center [433, 115] width 16 height 16
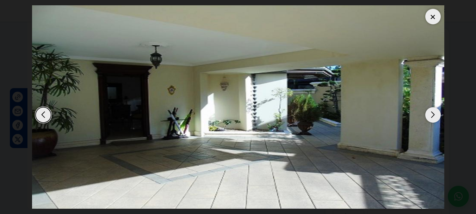
click at [432, 114] on div "Next slide" at bounding box center [433, 115] width 16 height 16
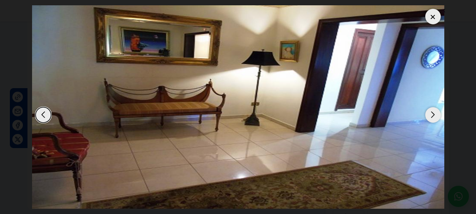
click at [432, 114] on div "Next slide" at bounding box center [433, 115] width 16 height 16
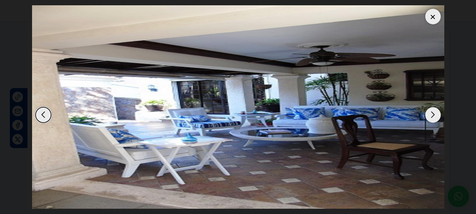
click at [432, 114] on div "Next slide" at bounding box center [433, 115] width 16 height 16
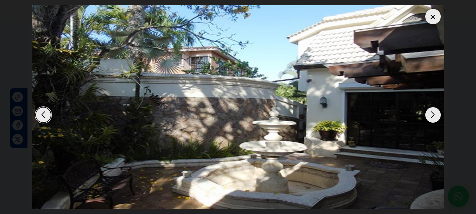
click at [432, 114] on div "Next slide" at bounding box center [433, 115] width 16 height 16
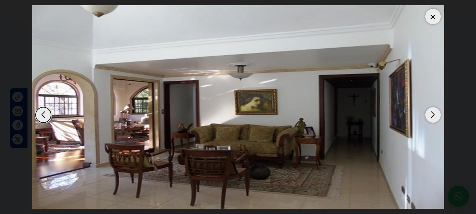
click at [432, 114] on div "Next slide" at bounding box center [433, 115] width 16 height 16
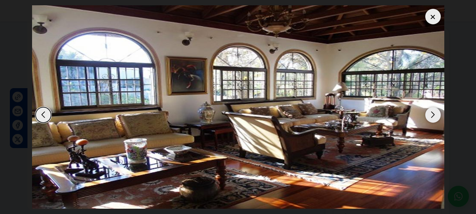
click at [432, 114] on div "Next slide" at bounding box center [433, 115] width 16 height 16
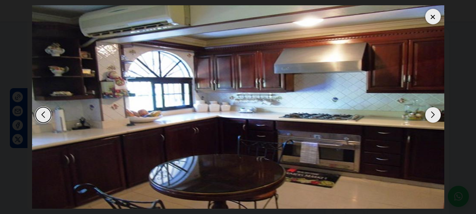
click at [432, 114] on div "Next slide" at bounding box center [433, 115] width 16 height 16
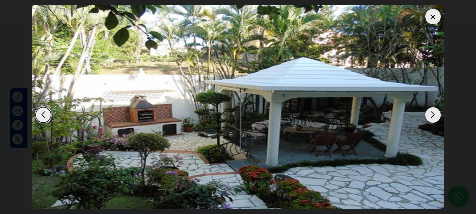
click at [432, 114] on div "Next slide" at bounding box center [433, 115] width 16 height 16
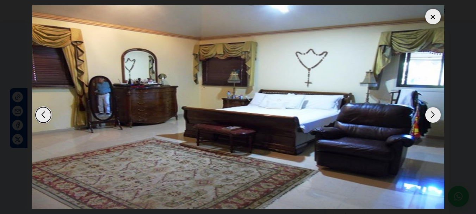
click at [435, 113] on div "Next slide" at bounding box center [433, 115] width 16 height 16
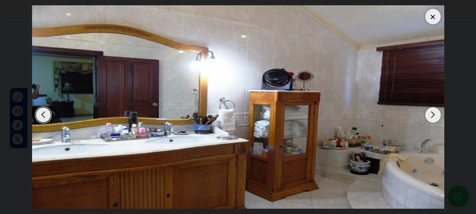
click at [435, 113] on div "Next slide" at bounding box center [433, 115] width 16 height 16
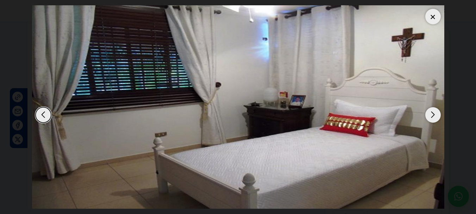
click at [435, 113] on div "Next slide" at bounding box center [433, 115] width 16 height 16
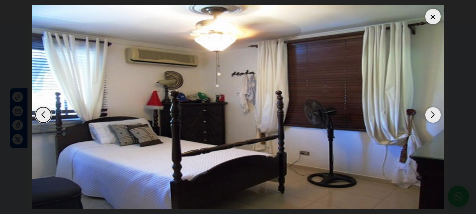
click at [435, 113] on div "Next slide" at bounding box center [433, 115] width 16 height 16
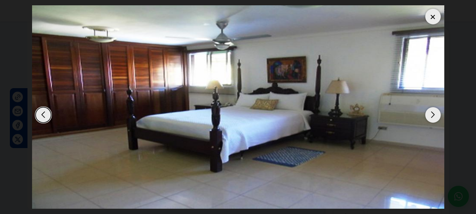
click at [435, 113] on div "Next slide" at bounding box center [433, 115] width 16 height 16
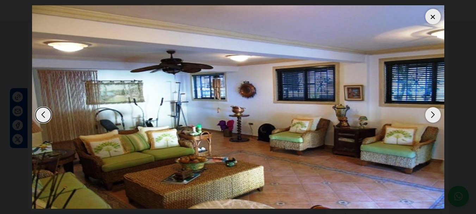
click at [435, 113] on div "Next slide" at bounding box center [433, 115] width 16 height 16
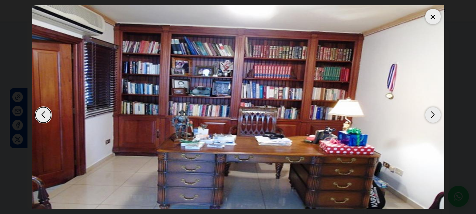
click at [435, 113] on div "Next slide" at bounding box center [433, 115] width 16 height 16
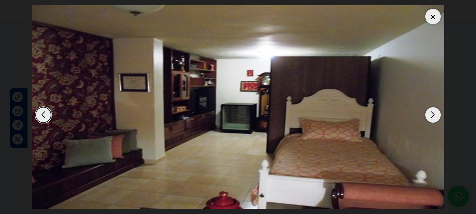
click at [435, 113] on div "Next slide" at bounding box center [433, 115] width 16 height 16
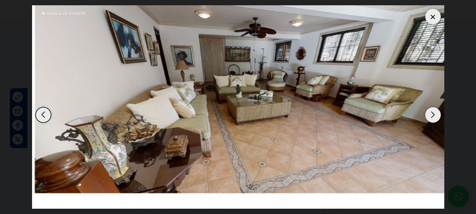
click at [432, 16] on div at bounding box center [433, 17] width 16 height 16
